Goal: Information Seeking & Learning: Check status

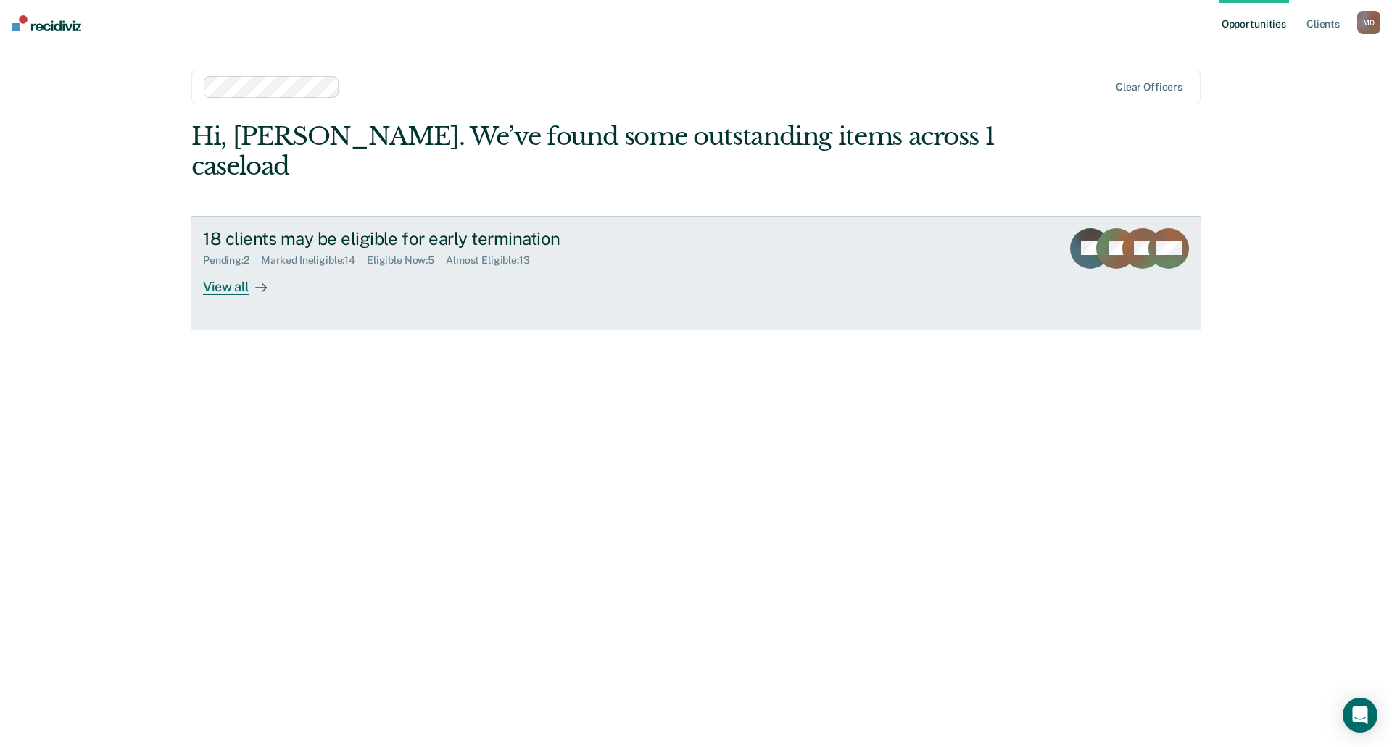
click at [223, 267] on div "View all" at bounding box center [243, 281] width 81 height 28
